Goal: Information Seeking & Learning: Learn about a topic

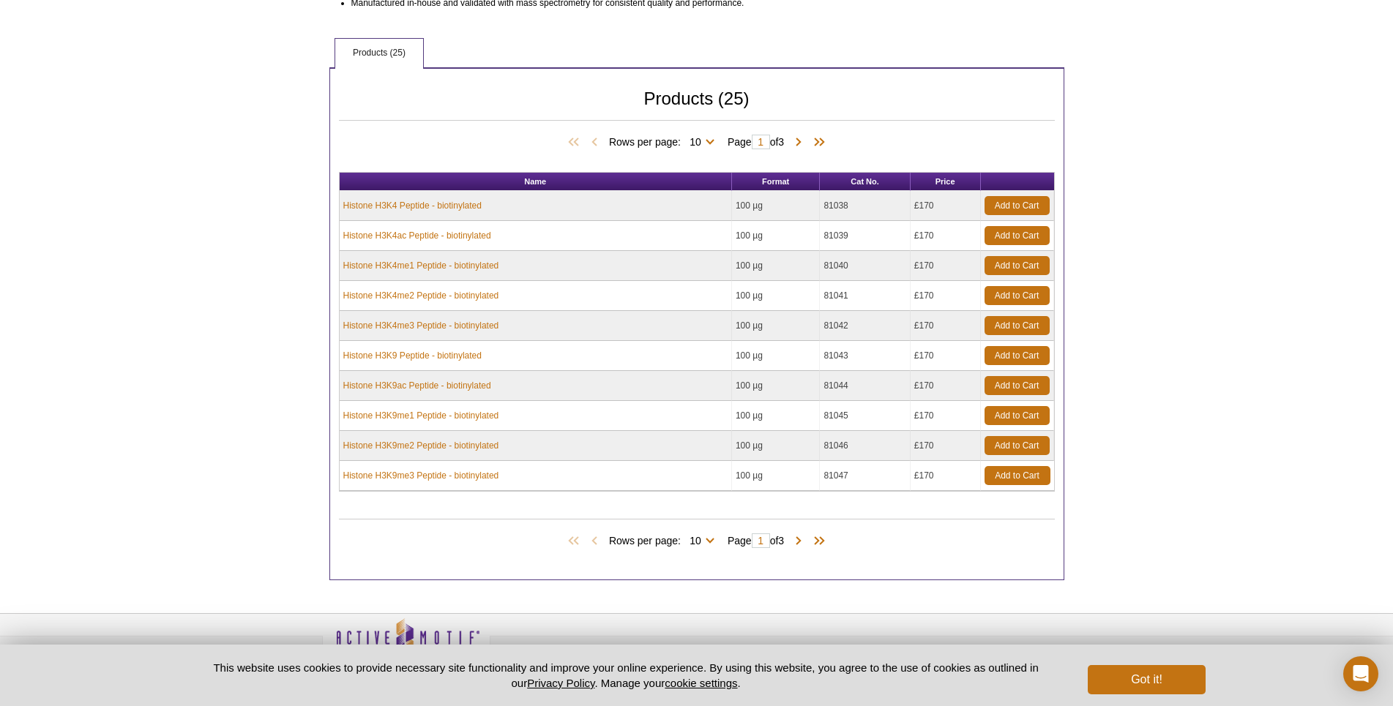
scroll to position [293, 0]
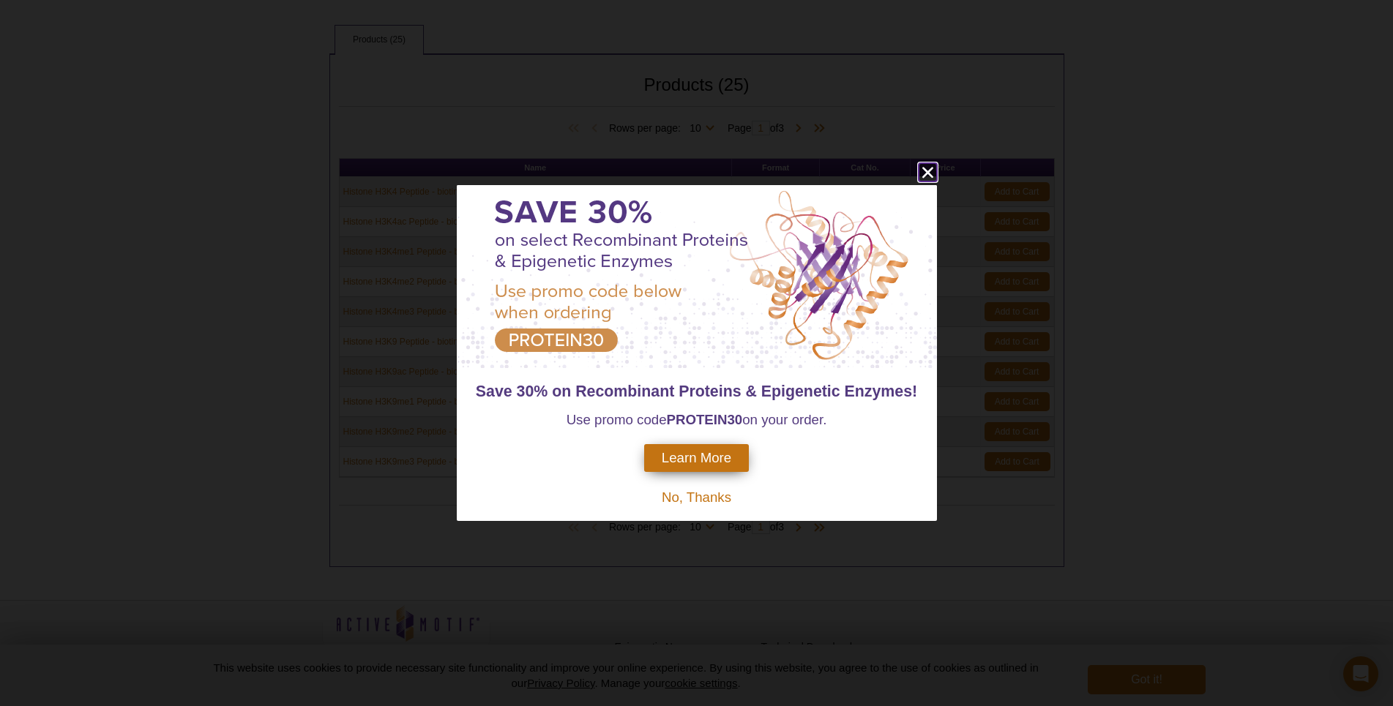
click at [920, 173] on icon "close" at bounding box center [928, 172] width 18 height 18
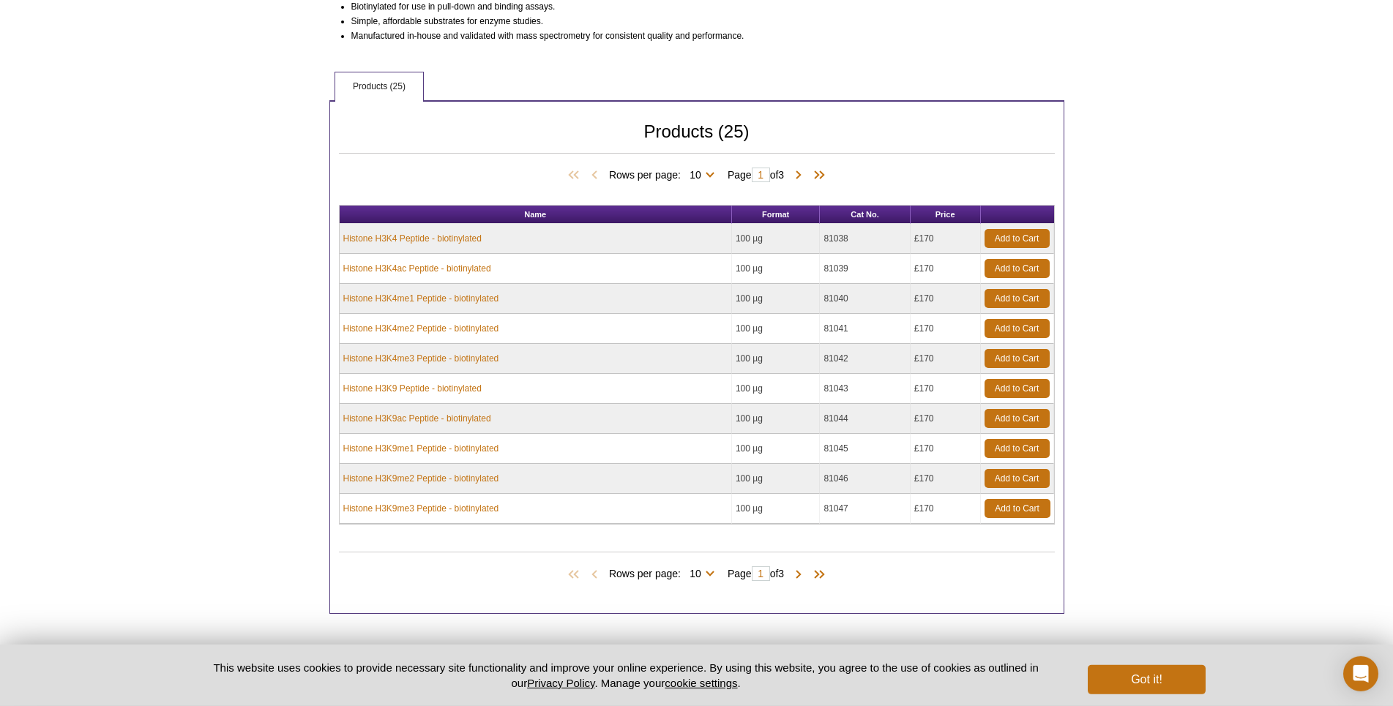
scroll to position [299, 0]
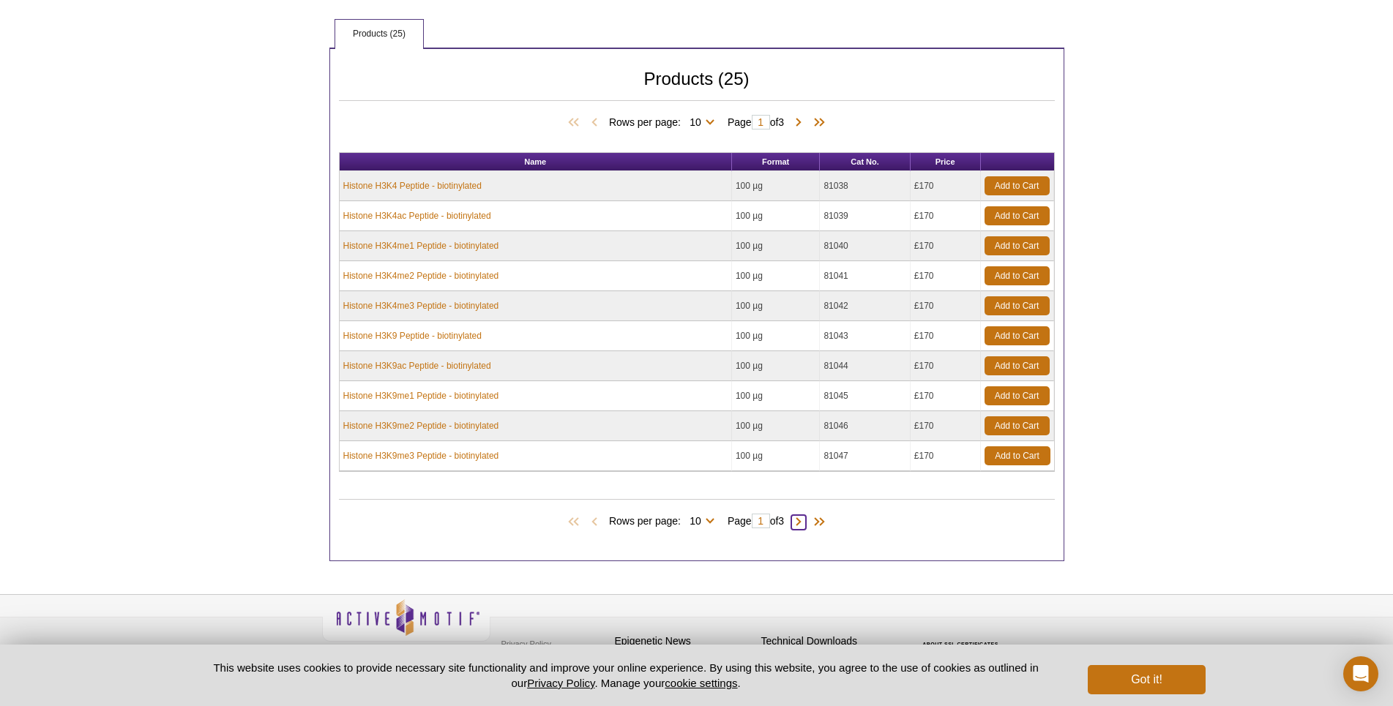
click at [804, 521] on span at bounding box center [798, 522] width 15 height 15
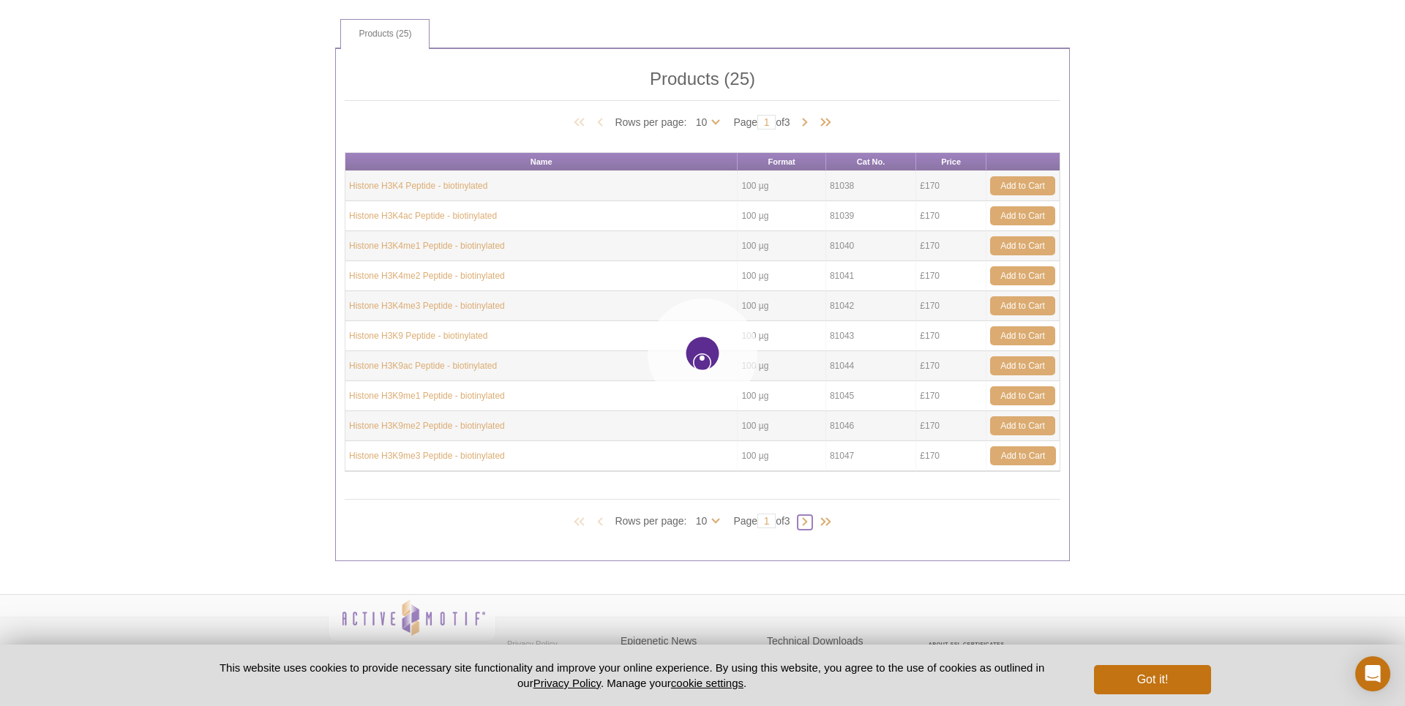
type input "2"
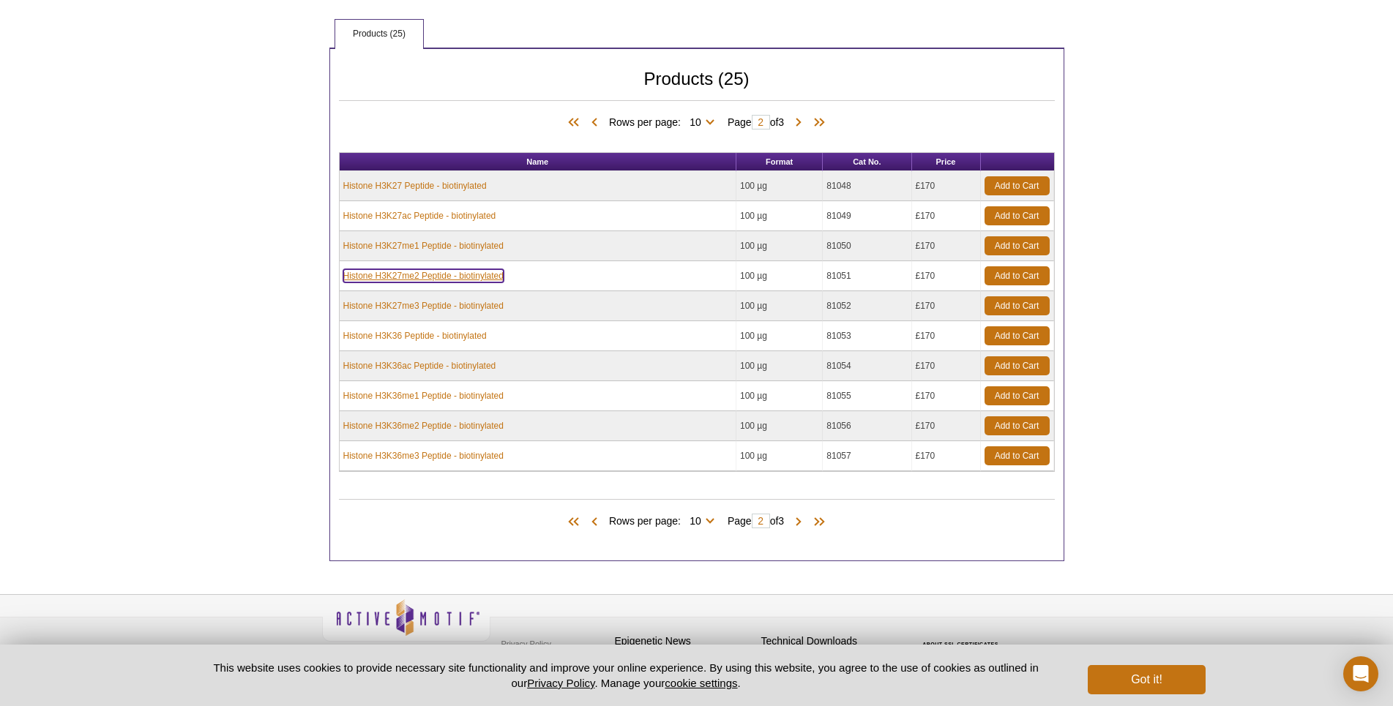
click at [422, 281] on link "Histone H3K27me2 Peptide - biotinylated" at bounding box center [423, 275] width 160 height 13
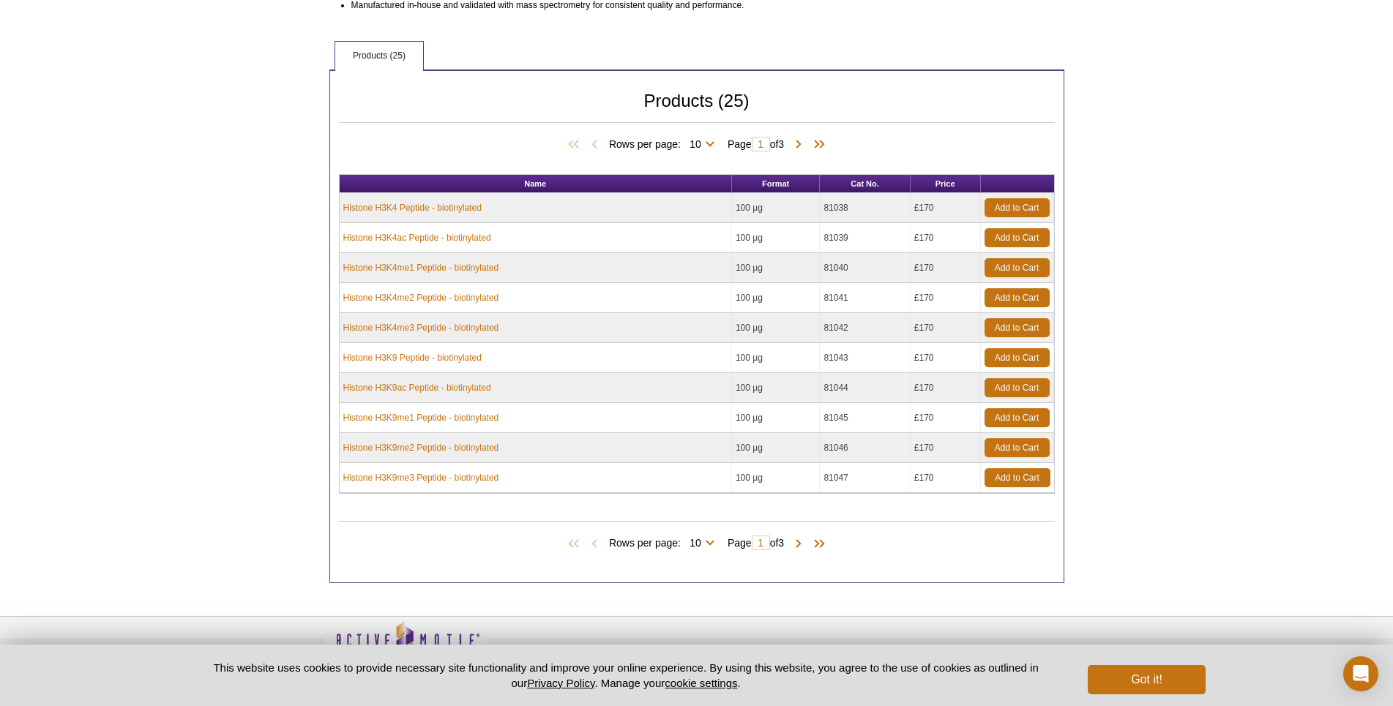
scroll to position [299, 0]
click at [804, 546] on span at bounding box center [798, 544] width 15 height 15
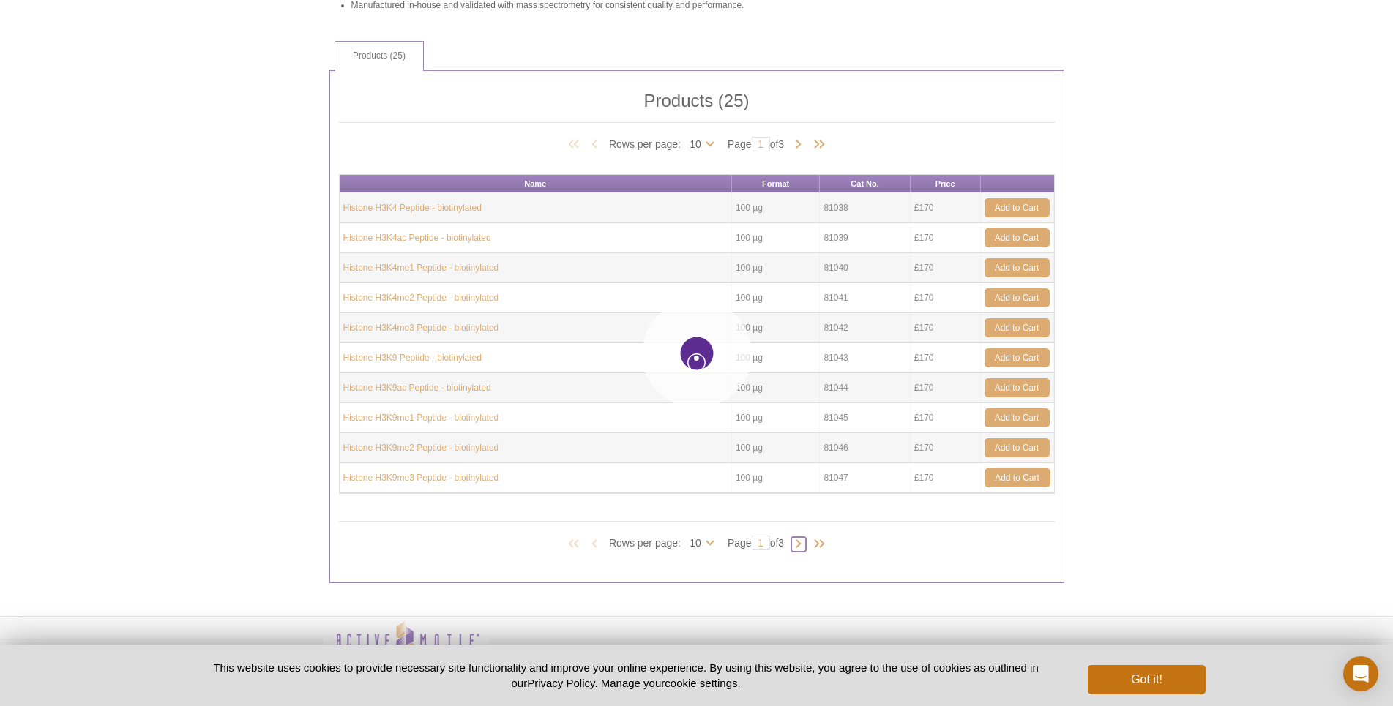
scroll to position [313, 0]
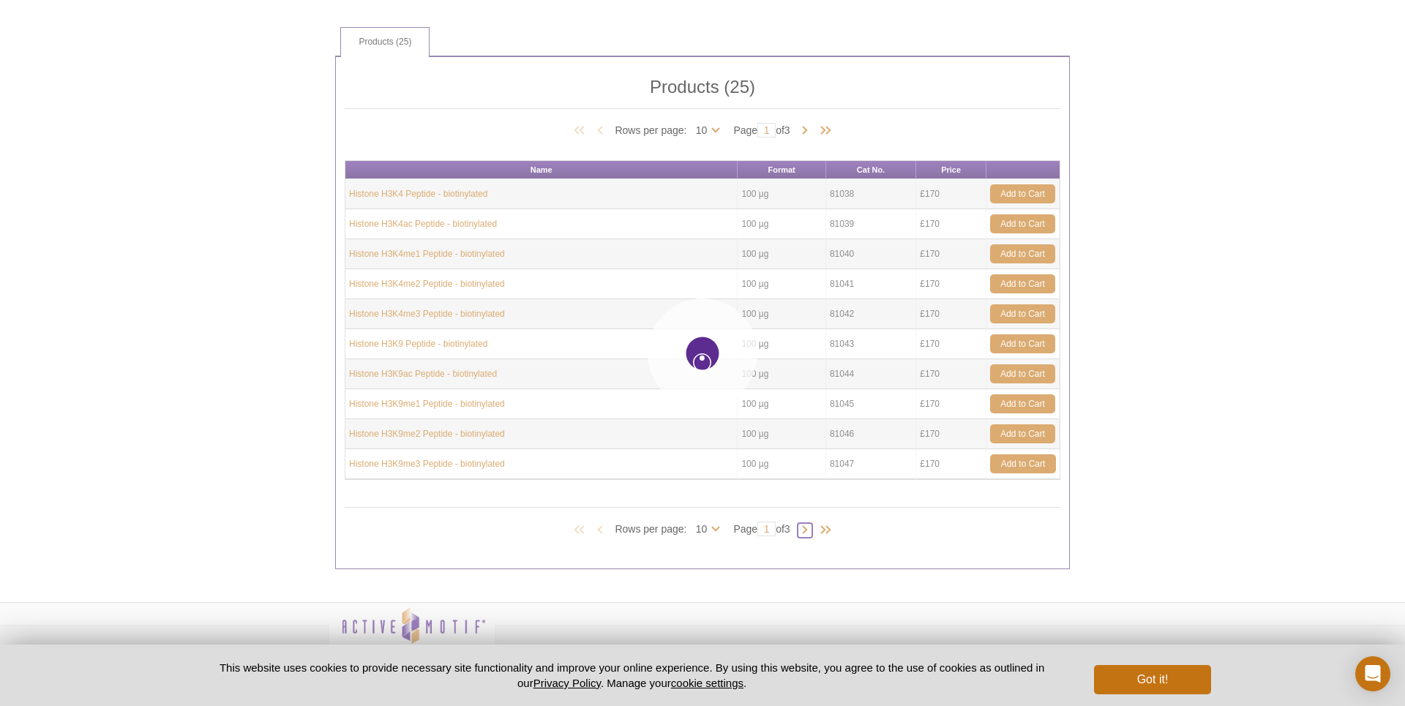
type input "2"
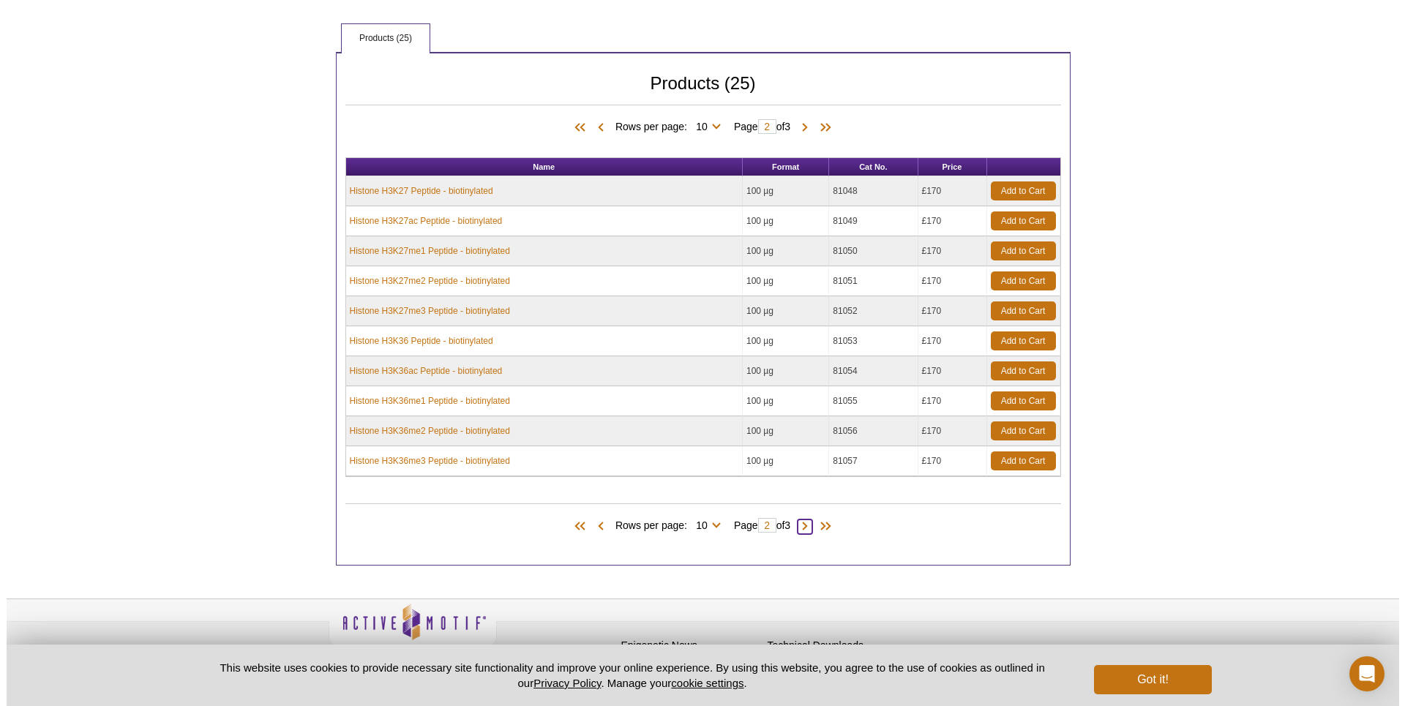
scroll to position [306, 0]
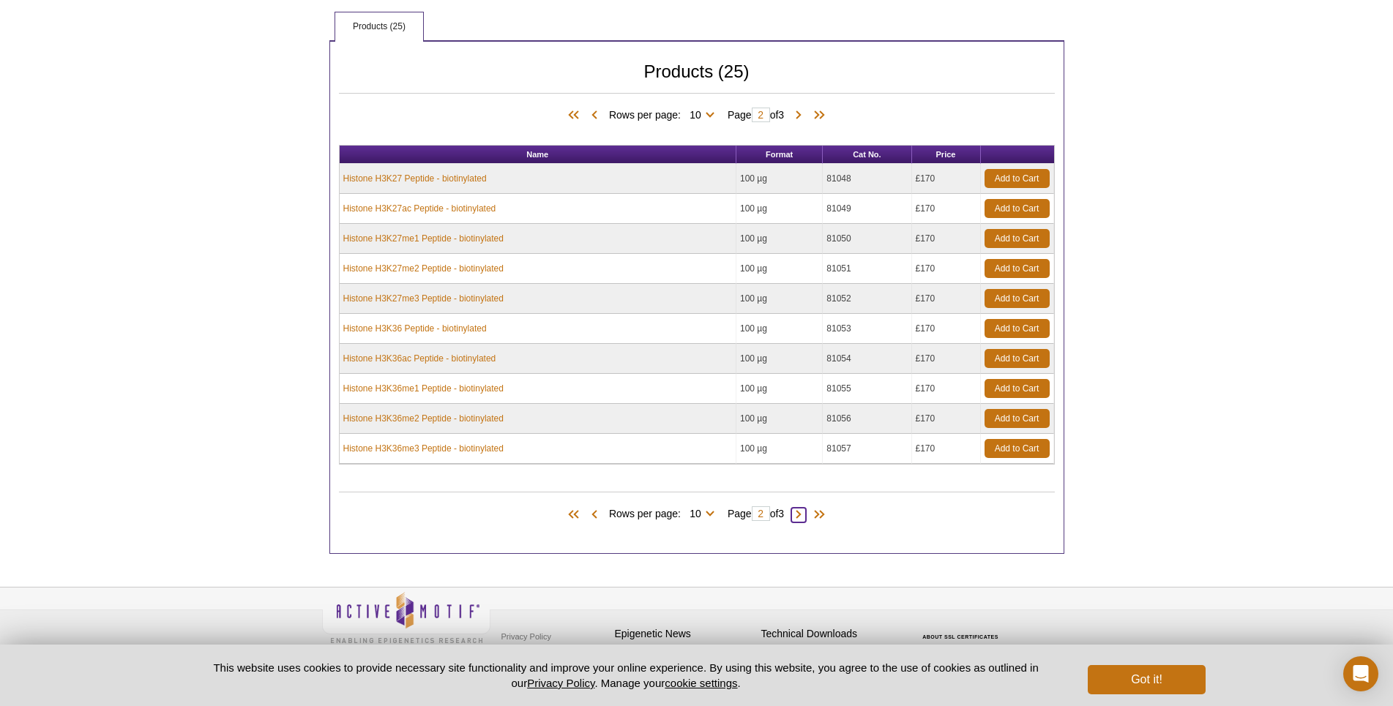
click at [804, 515] on span at bounding box center [798, 515] width 15 height 15
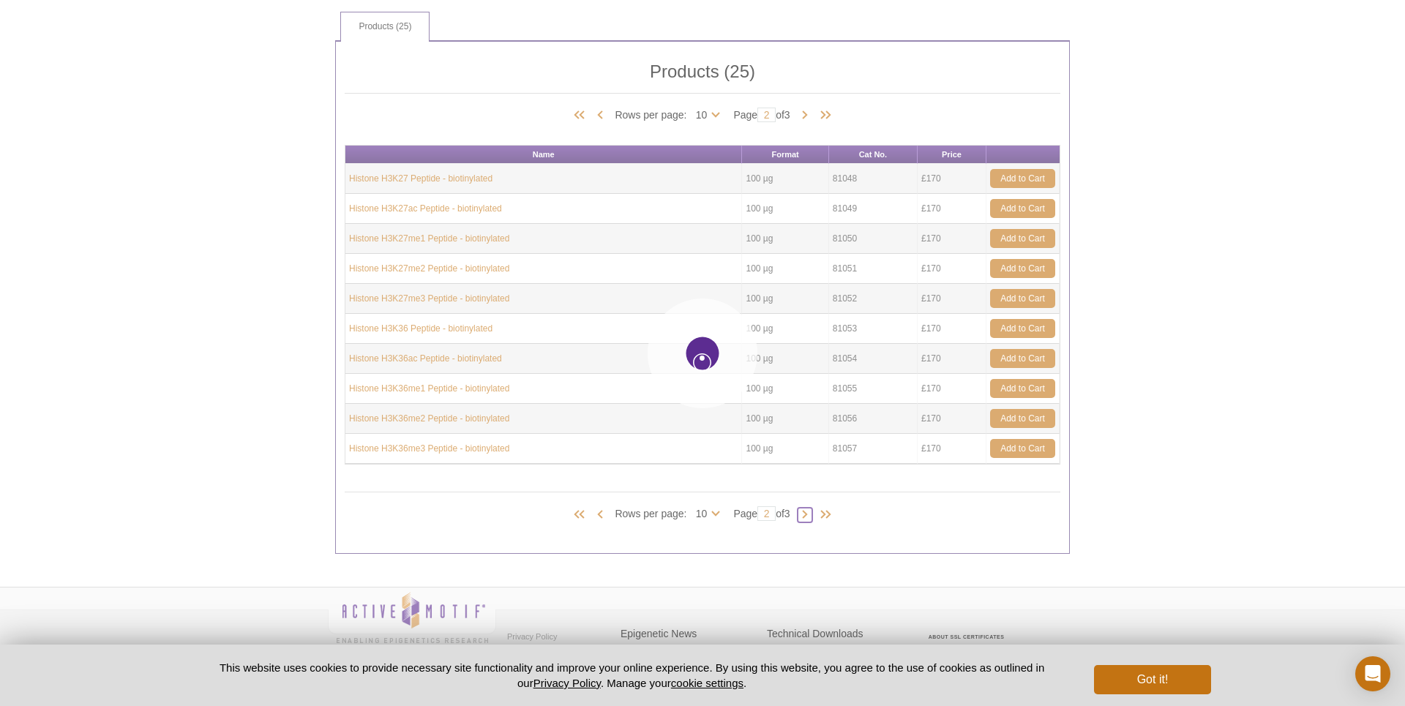
type input "3"
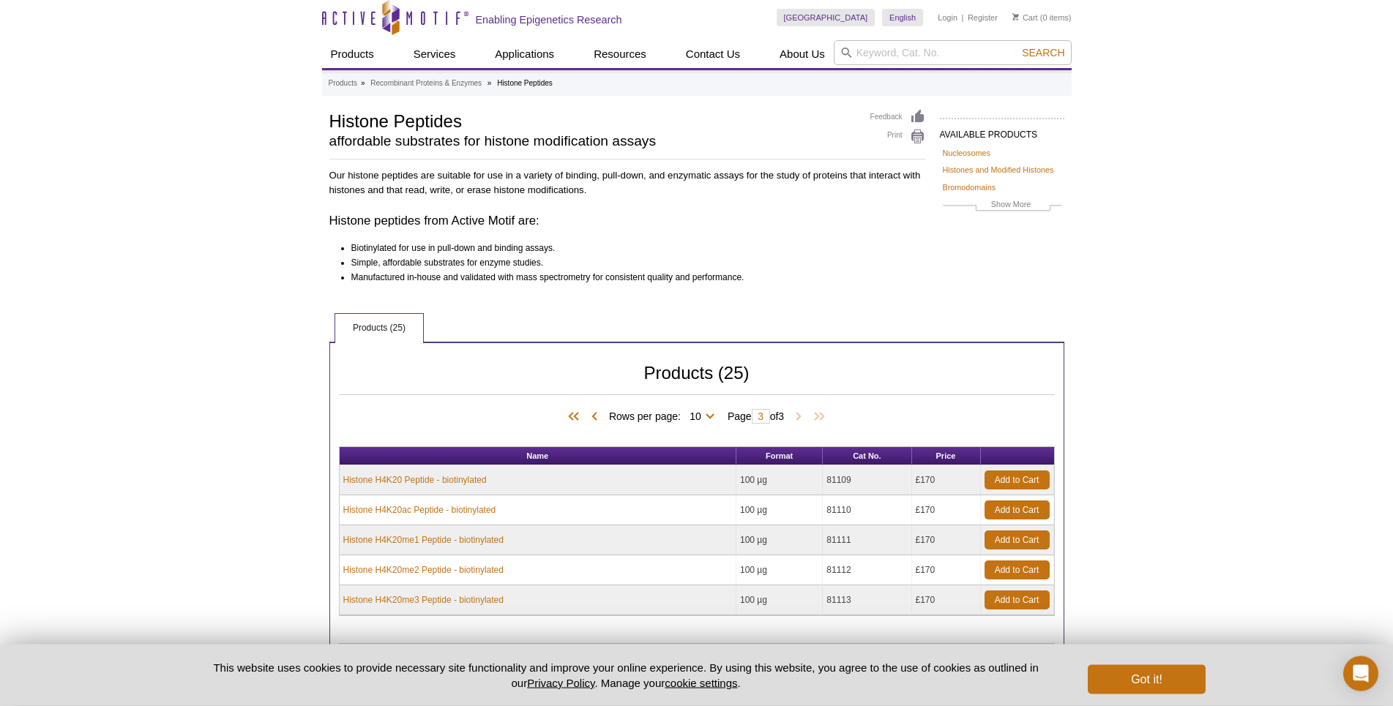
scroll to position [0, 0]
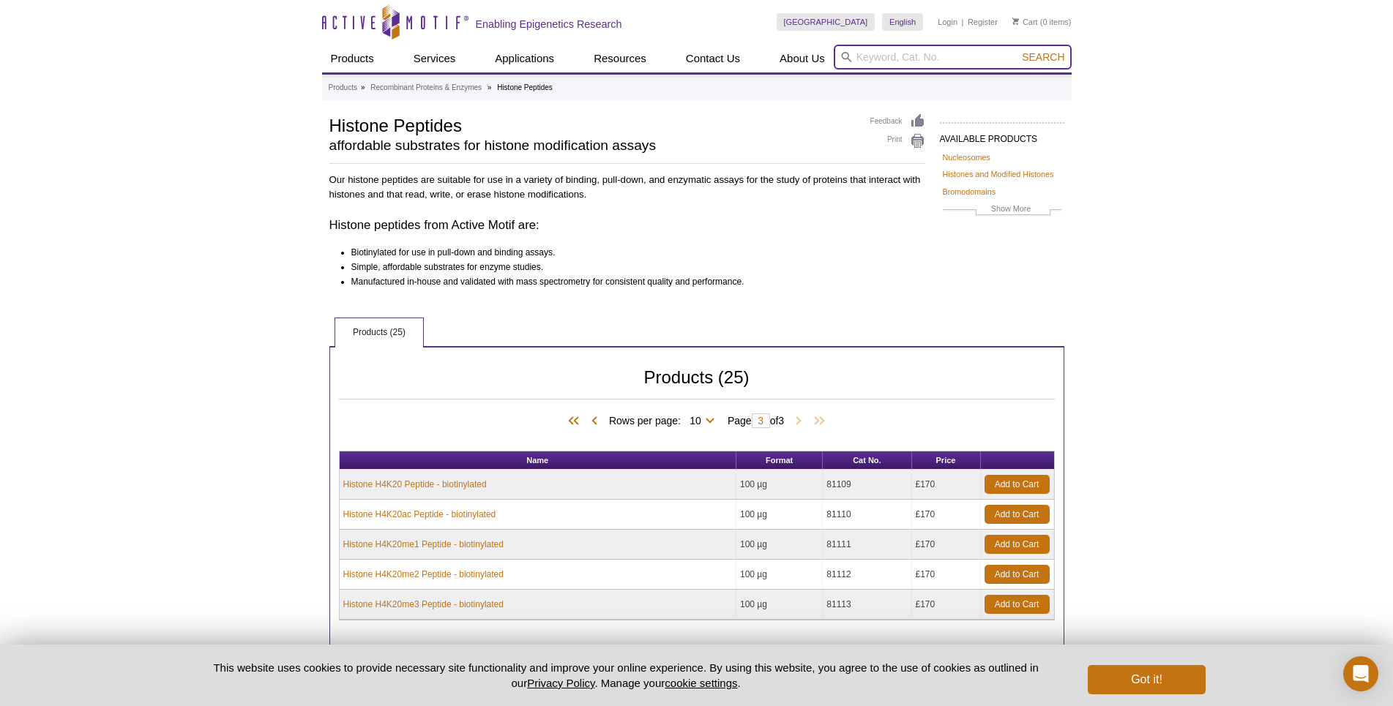
click at [880, 56] on input "search" at bounding box center [953, 57] width 238 height 25
type input "Histone Peptide A"
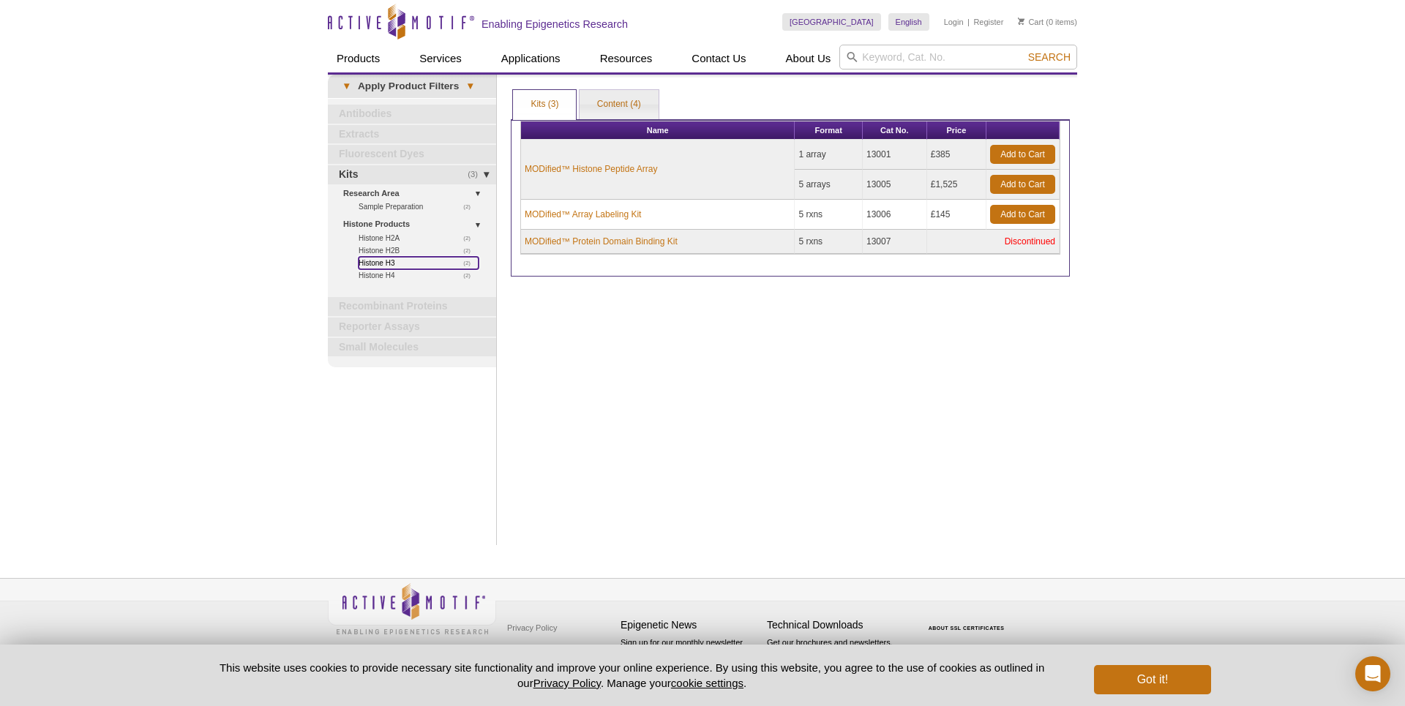
click at [382, 259] on link "(2) Histone H3" at bounding box center [419, 263] width 120 height 12
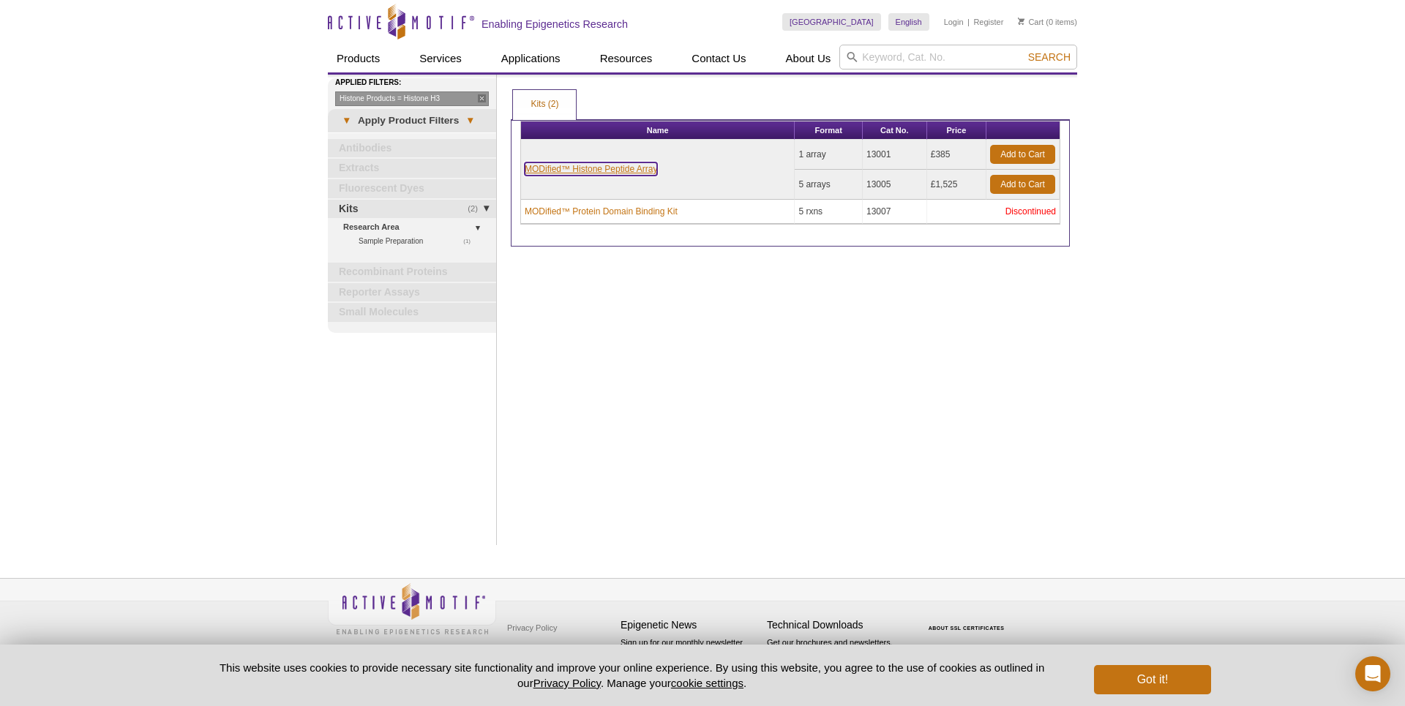
click at [553, 168] on link "MODified™ Histone Peptide Array" at bounding box center [591, 168] width 132 height 13
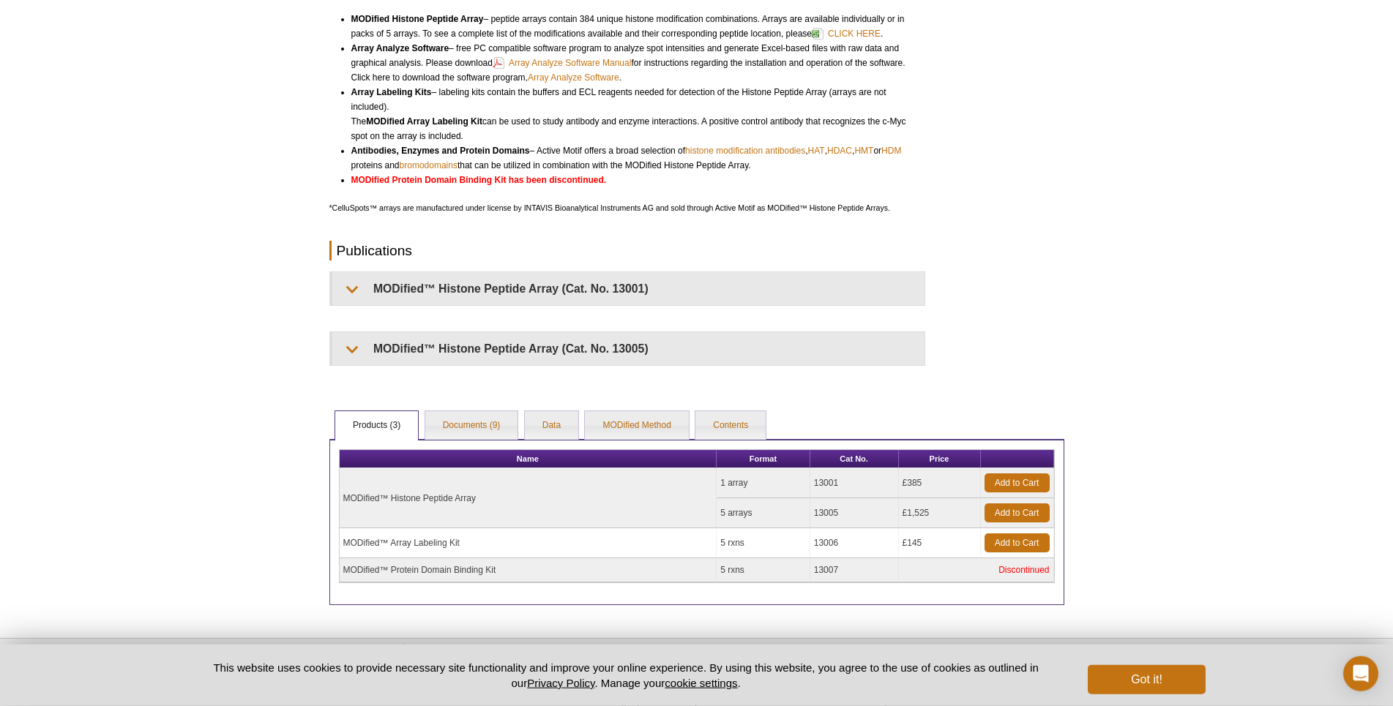
scroll to position [373, 0]
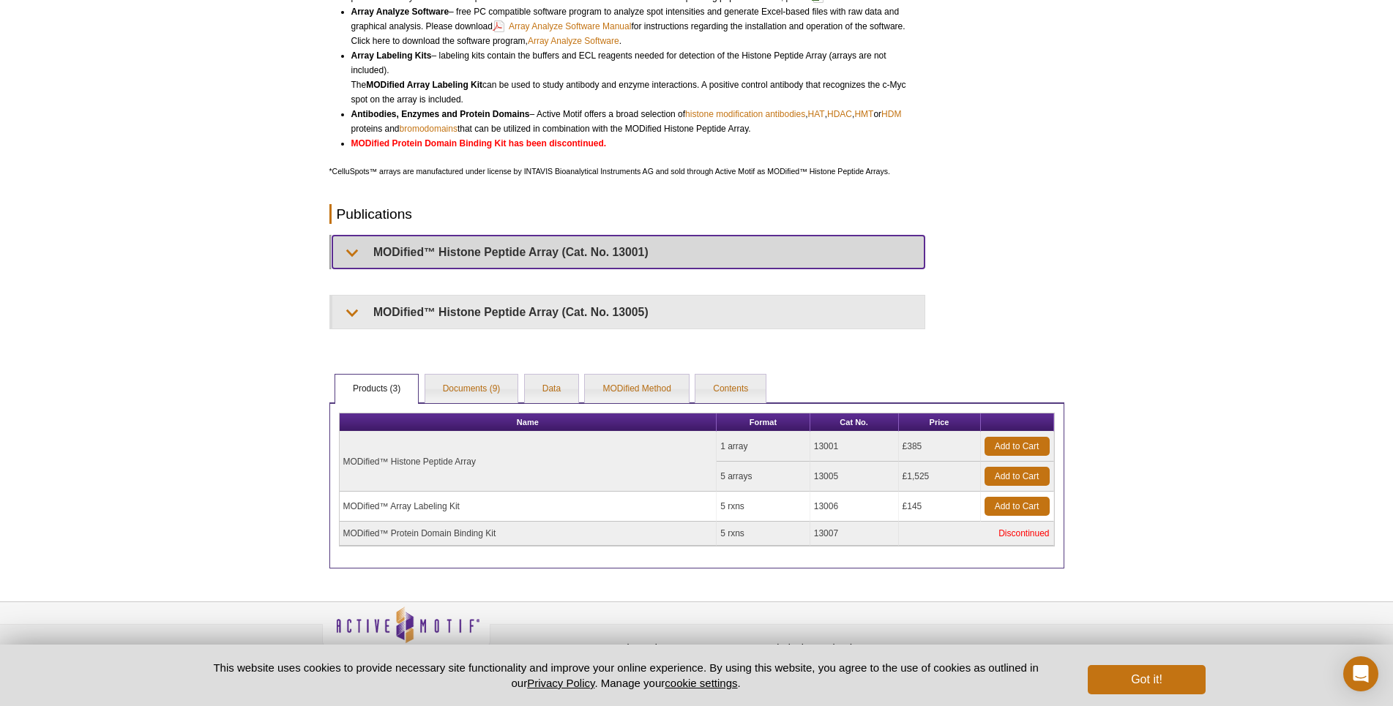
click at [349, 260] on summary "MODified™ Histone Peptide Array (Cat. No. 13001)" at bounding box center [628, 252] width 592 height 33
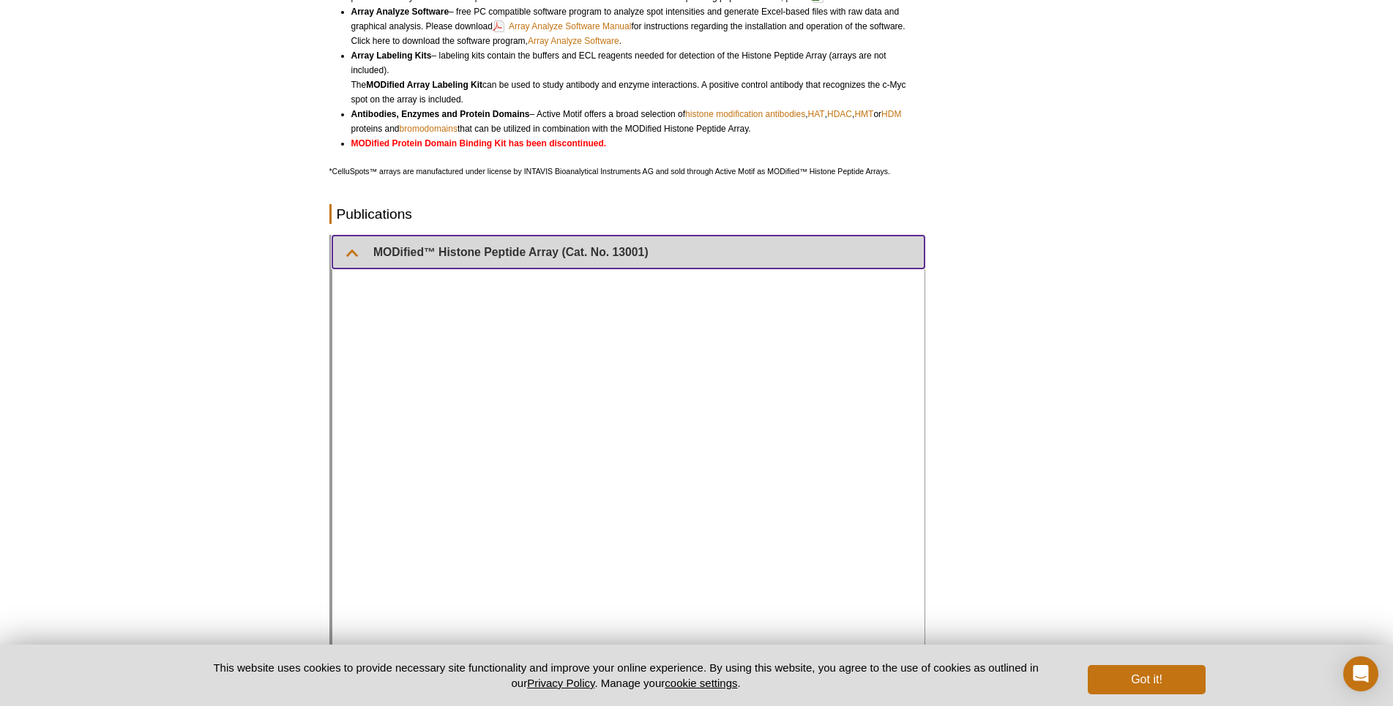
click at [349, 260] on summary "MODified™ Histone Peptide Array (Cat. No. 13001)" at bounding box center [628, 252] width 592 height 33
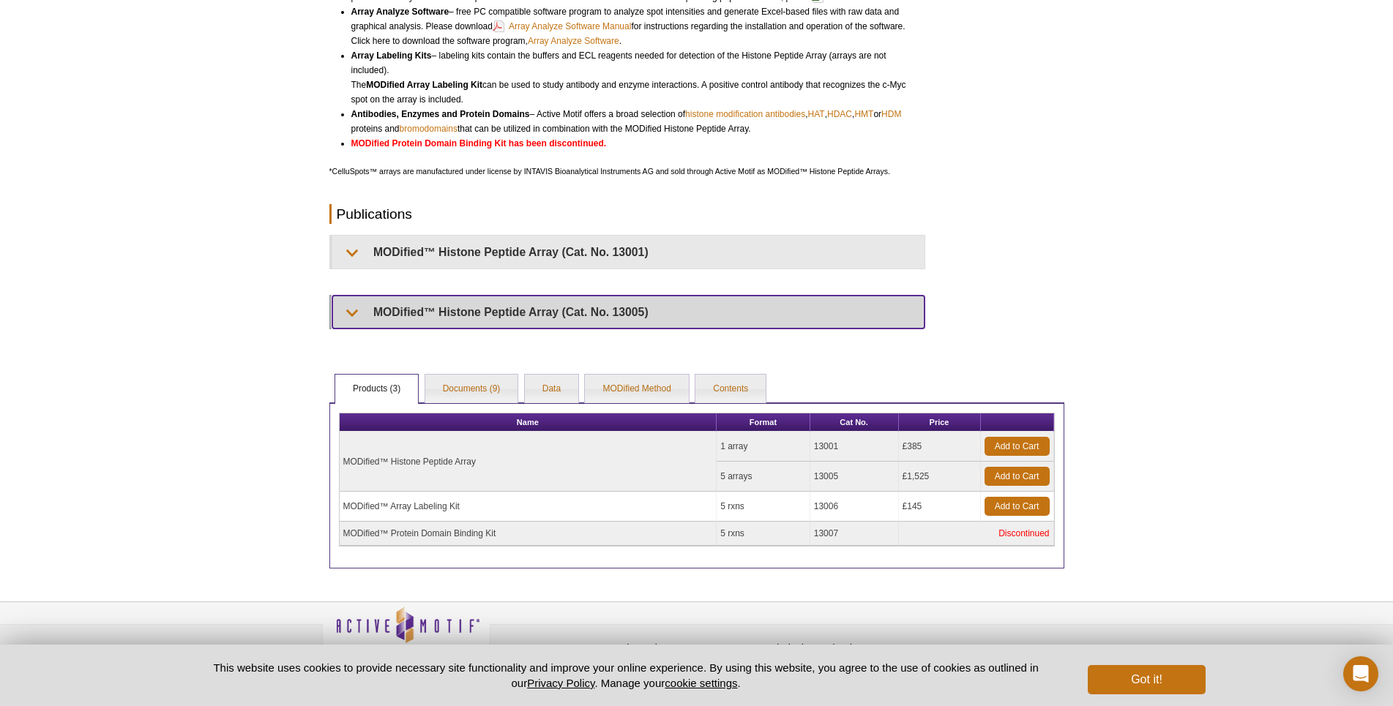
click at [354, 315] on summary "MODified™ Histone Peptide Array (Cat. No. 13005)" at bounding box center [628, 312] width 592 height 33
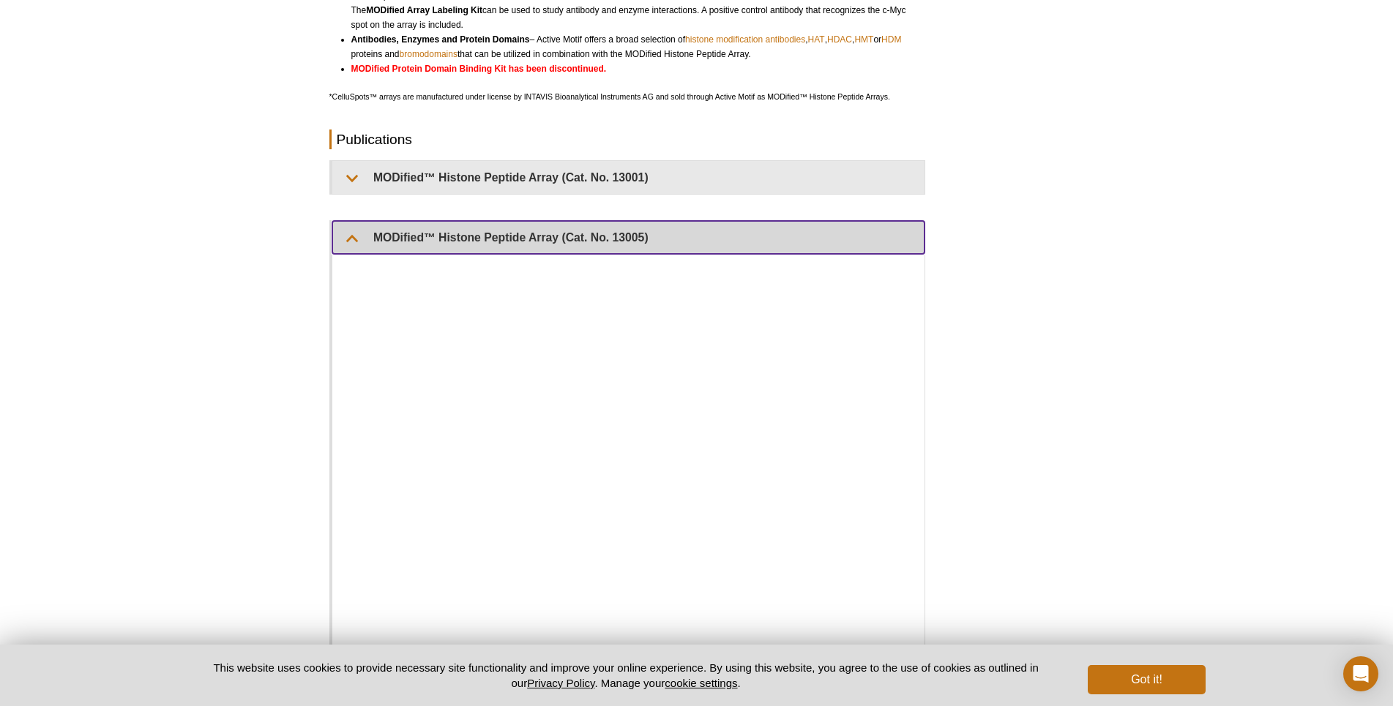
scroll to position [821, 0]
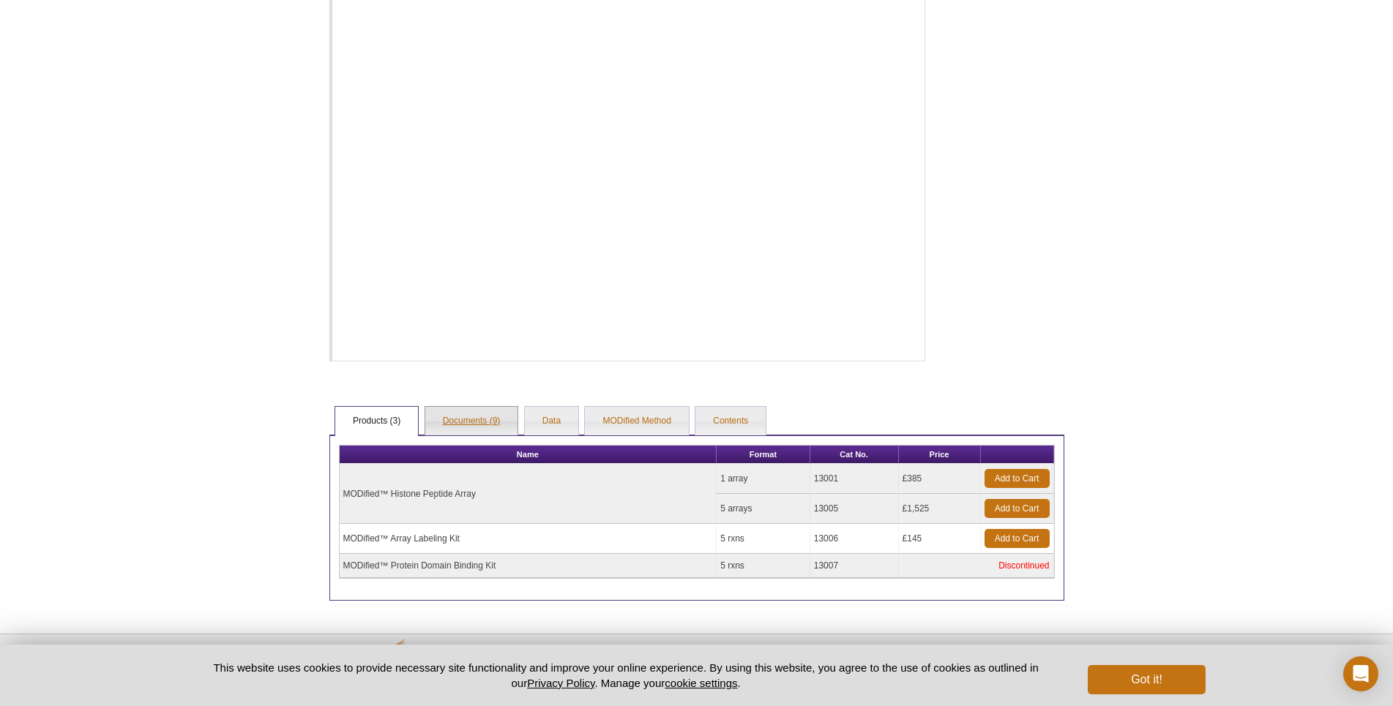
click at [495, 425] on link "Documents (9)" at bounding box center [471, 421] width 93 height 29
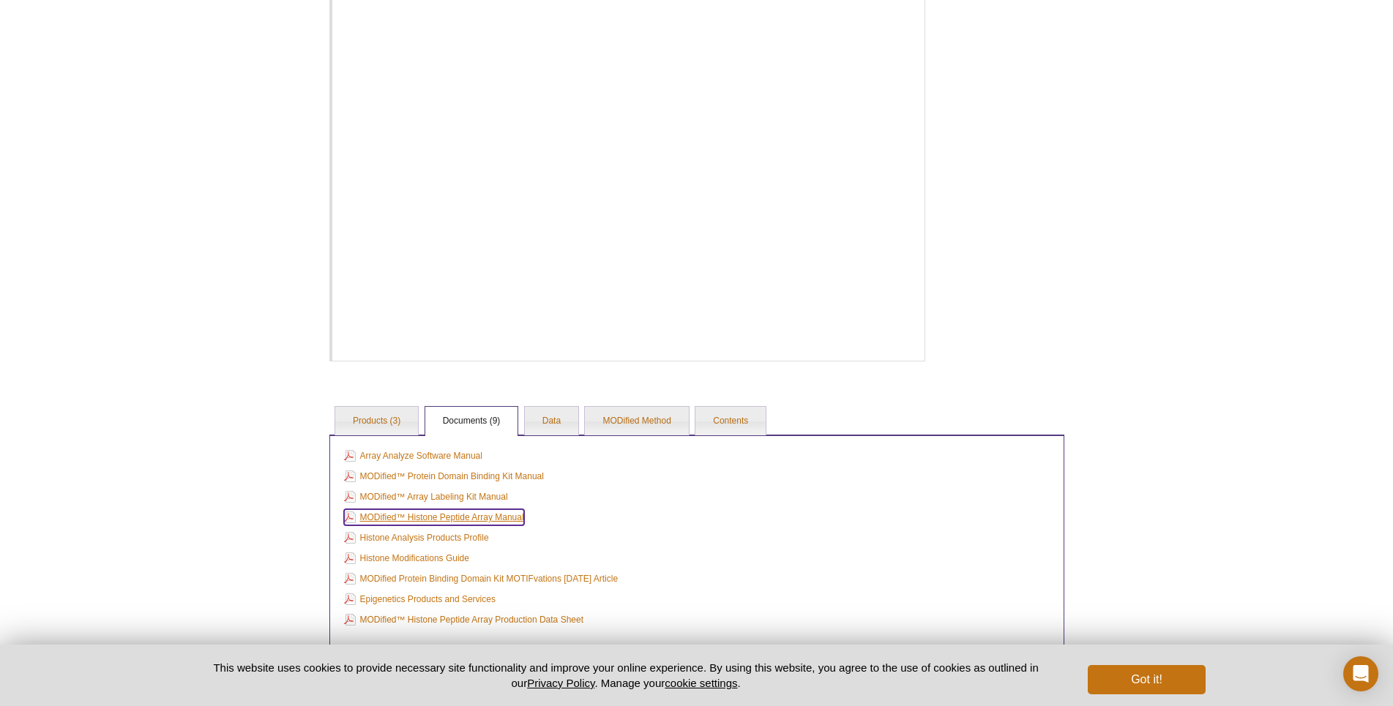
click at [420, 520] on link "MODified™ Histone Peptide Array Manual" at bounding box center [434, 517] width 180 height 16
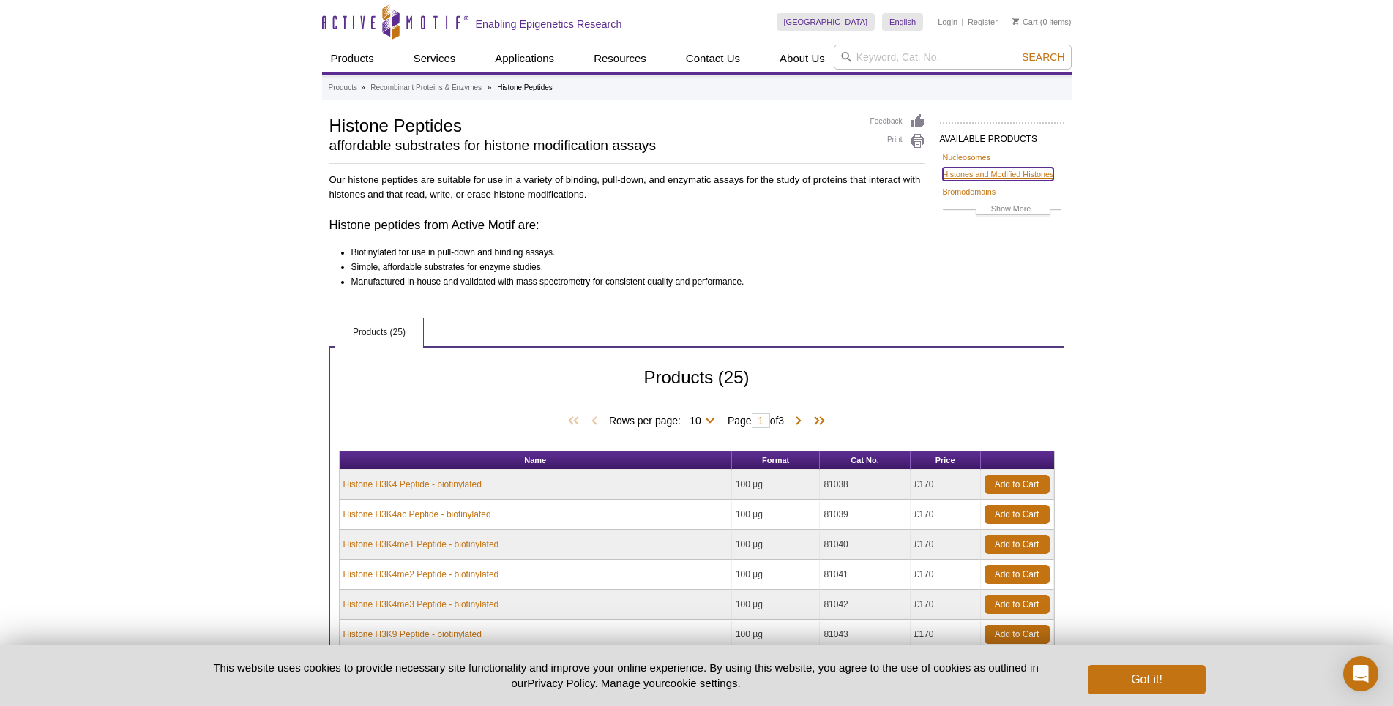
click at [974, 172] on link "Histones and Modified Histones" at bounding box center [998, 174] width 111 height 13
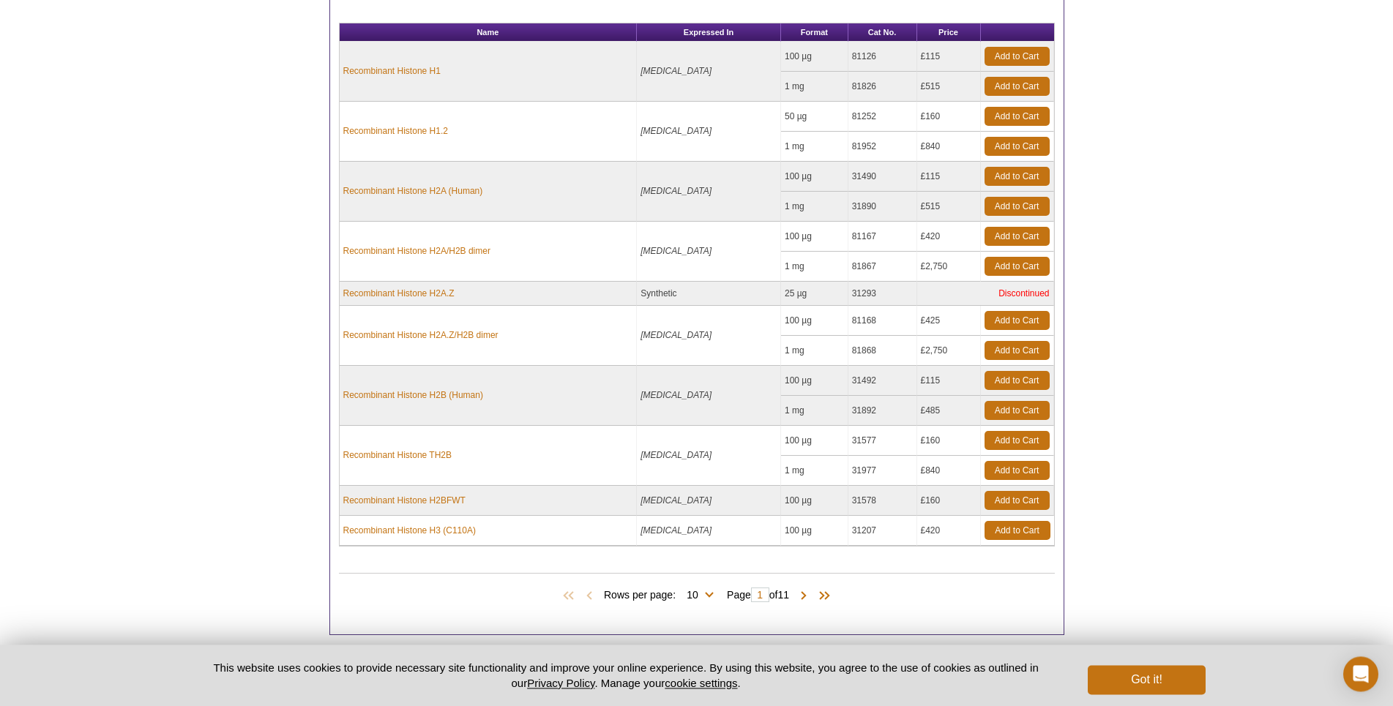
scroll to position [224, 0]
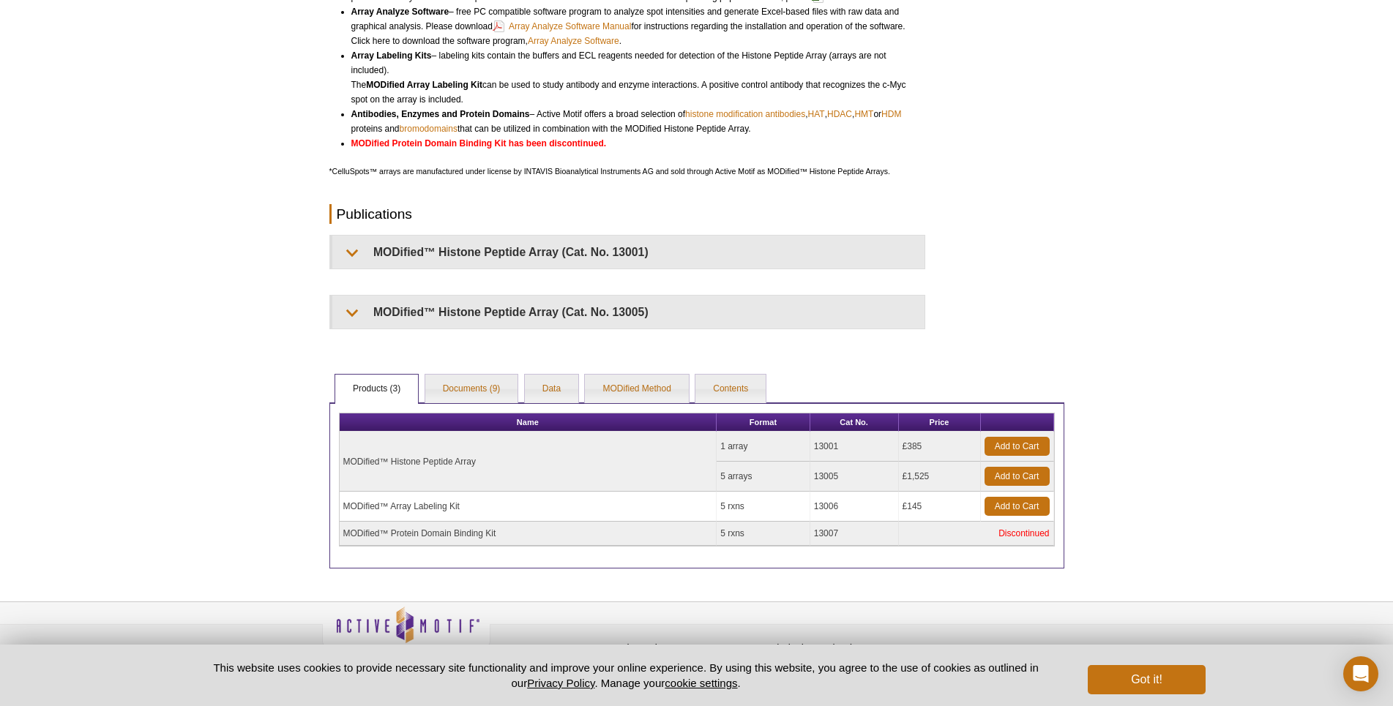
scroll to position [401, 0]
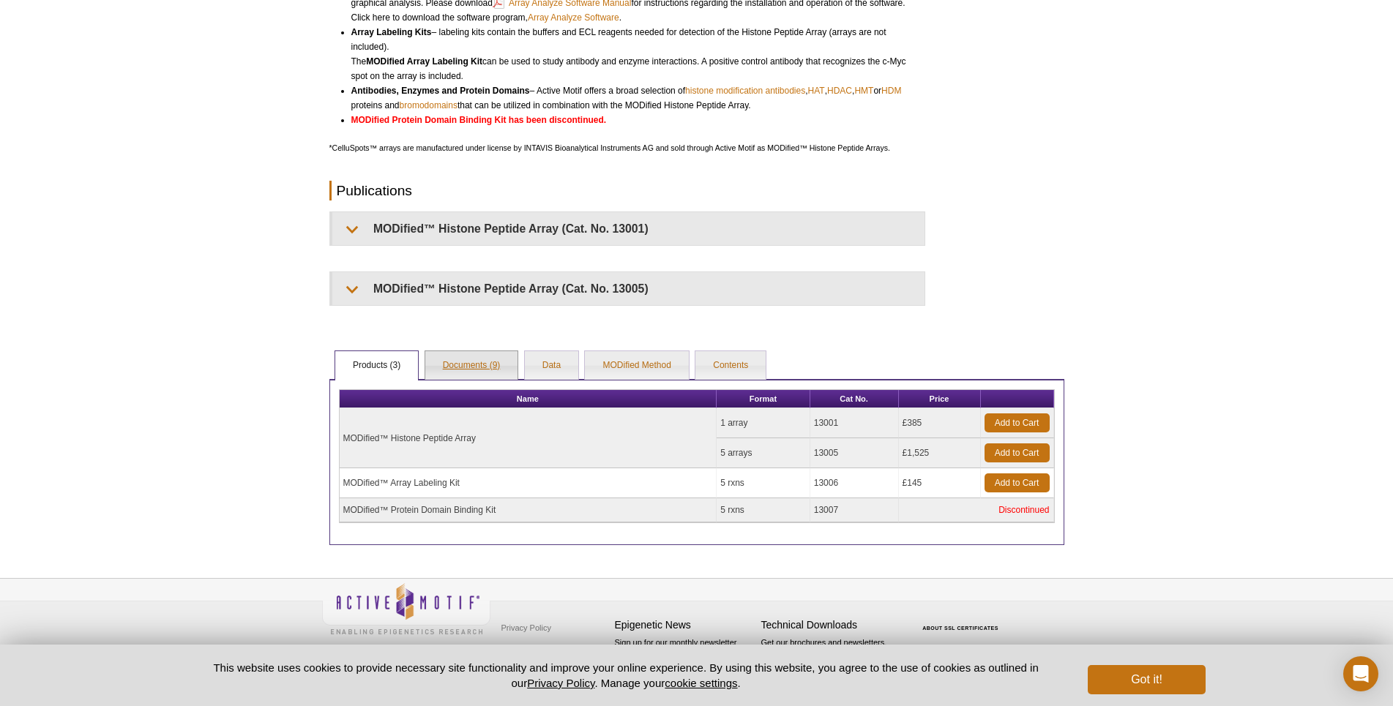
click at [473, 369] on link "Documents (9)" at bounding box center [471, 365] width 93 height 29
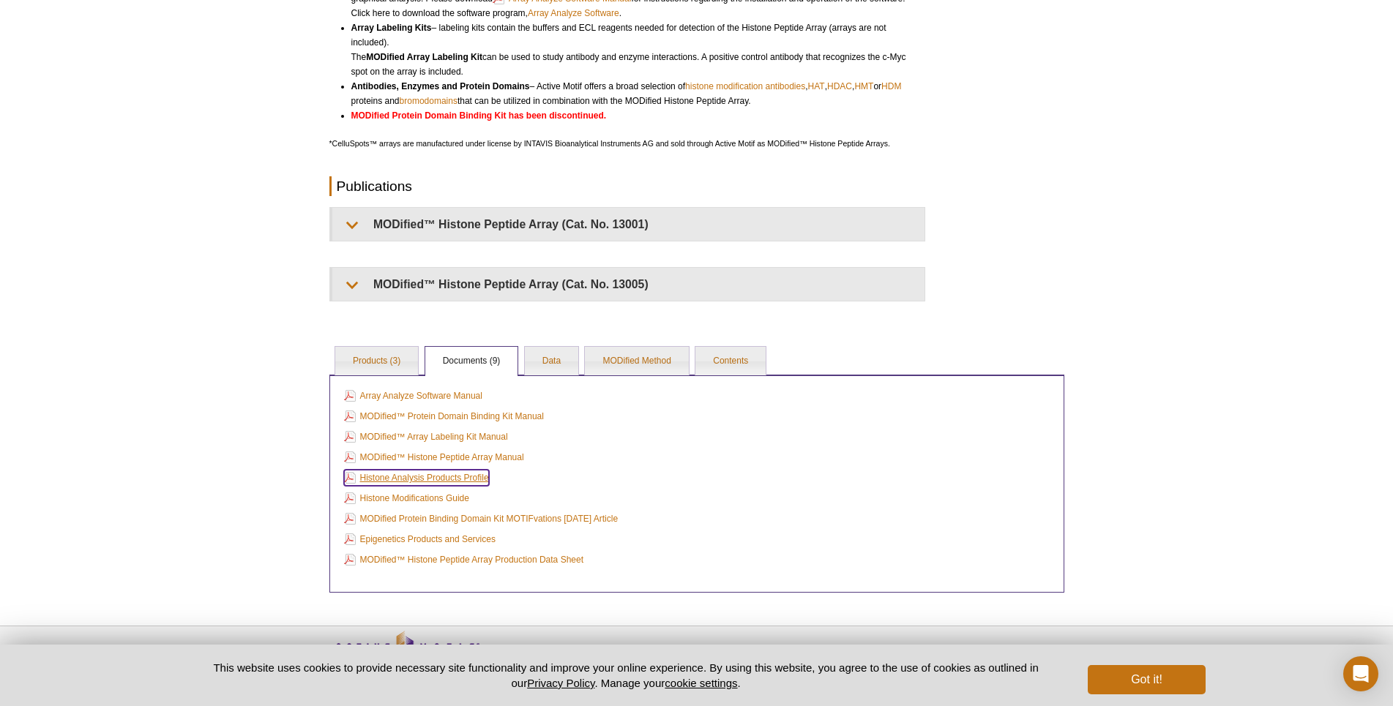
click at [414, 484] on link "Histone Analysis Products Profile" at bounding box center [416, 478] width 145 height 16
click at [455, 460] on link "MODified™ Histone Peptide Array Manual" at bounding box center [434, 457] width 180 height 16
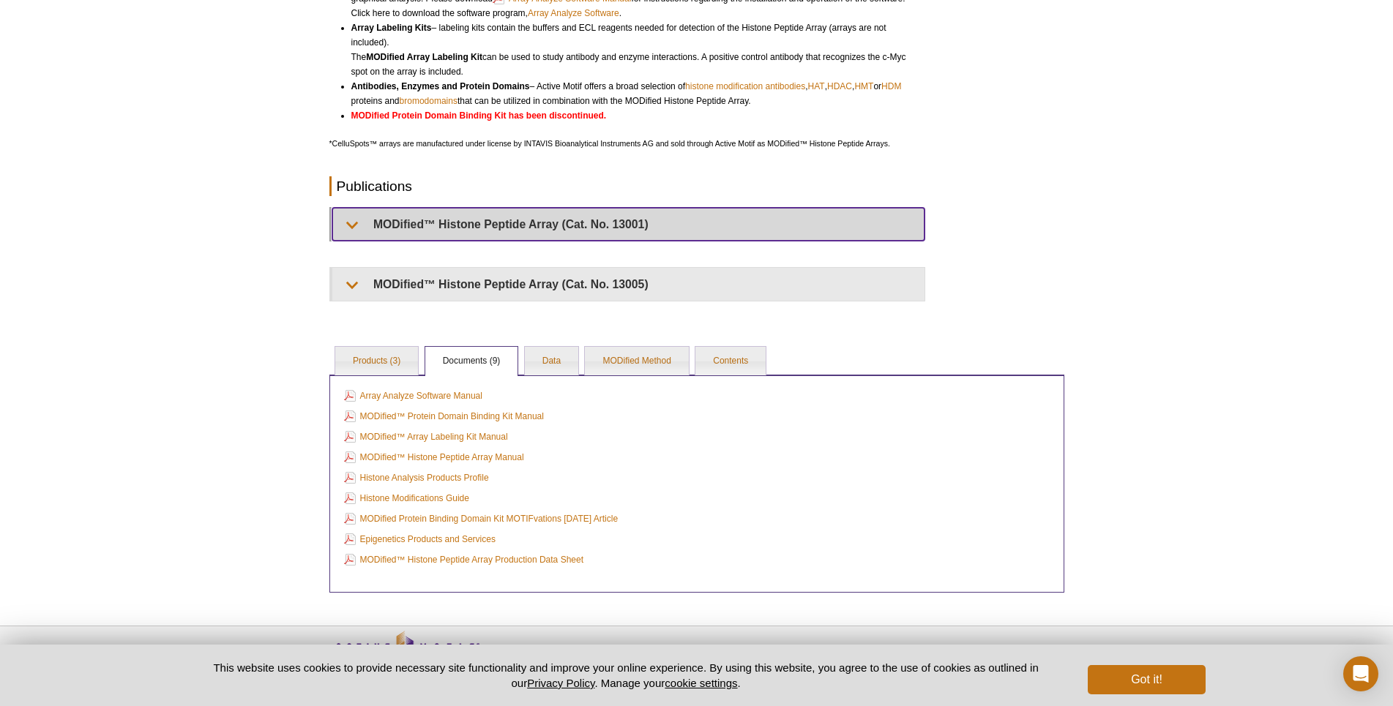
click at [496, 236] on summary "MODified™ Histone Peptide Array (Cat. No. 13001)" at bounding box center [628, 224] width 592 height 33
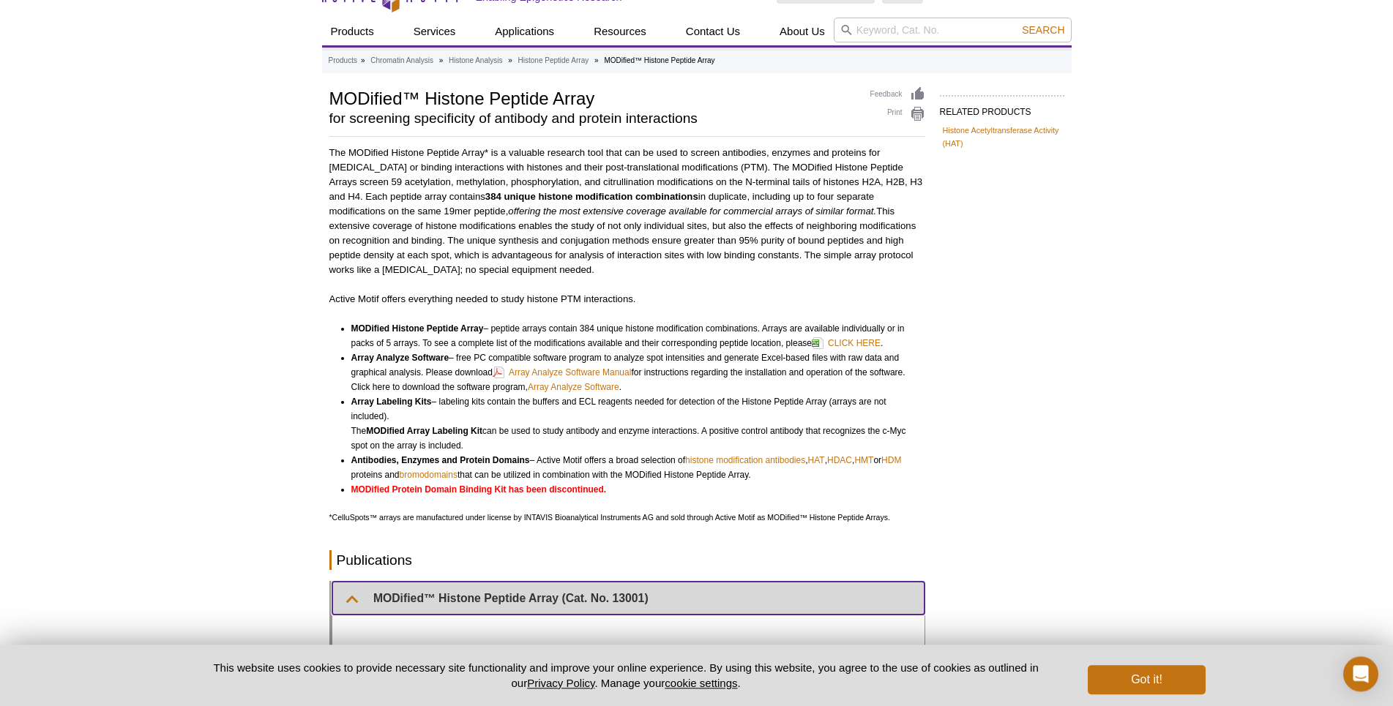
scroll to position [0, 0]
